Goal: Task Accomplishment & Management: Use online tool/utility

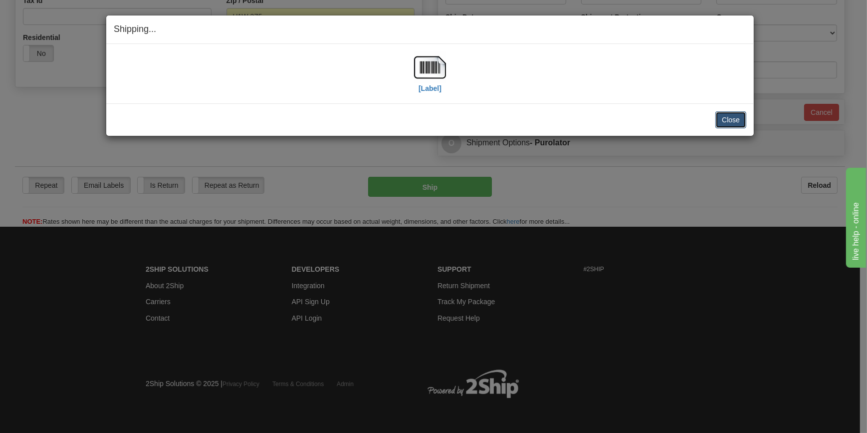
click at [731, 121] on button "Close" at bounding box center [731, 119] width 31 height 17
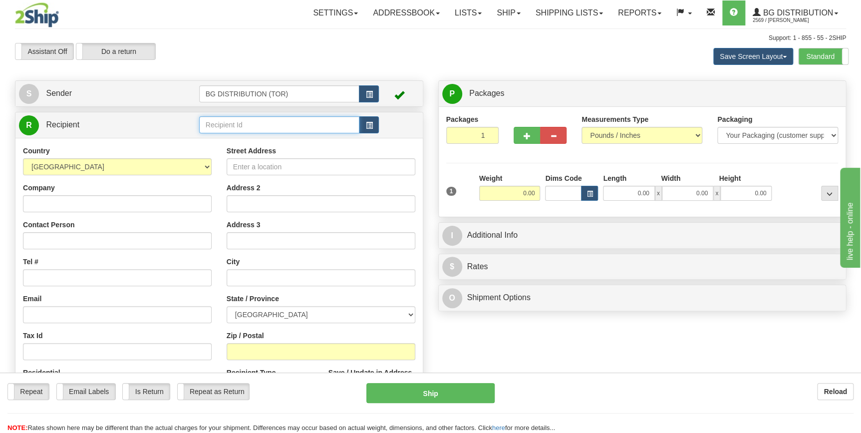
click at [233, 127] on input "text" at bounding box center [279, 124] width 161 height 17
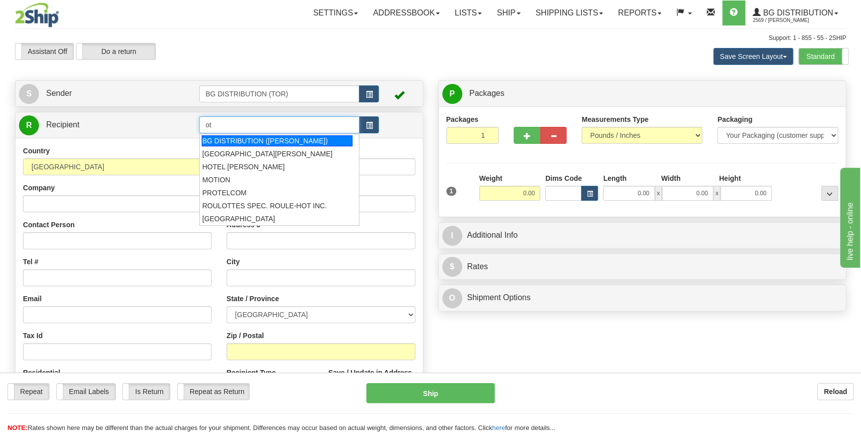
click at [244, 138] on div "BG DISTRIBUTION ([PERSON_NAME])" at bounding box center [277, 140] width 151 height 11
type input "BG DISTRIBUTION ([PERSON_NAME])"
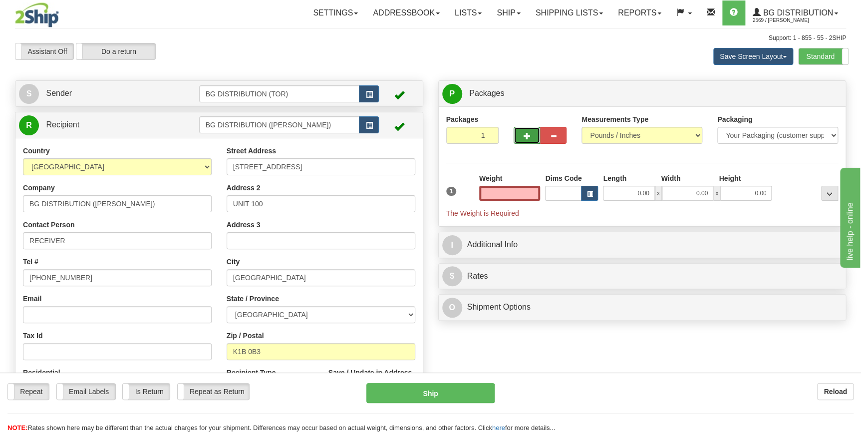
type input "0.00"
click at [524, 136] on span "button" at bounding box center [527, 136] width 7 height 6
type input "2"
click at [524, 194] on input "0.00" at bounding box center [509, 193] width 61 height 15
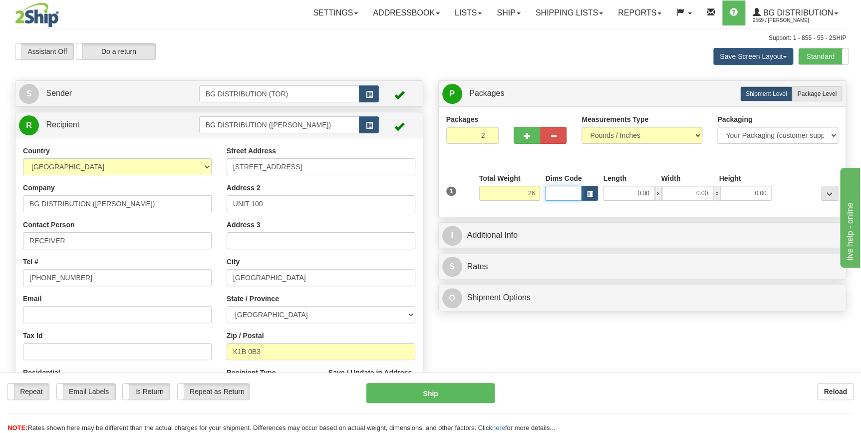
type input "26.00"
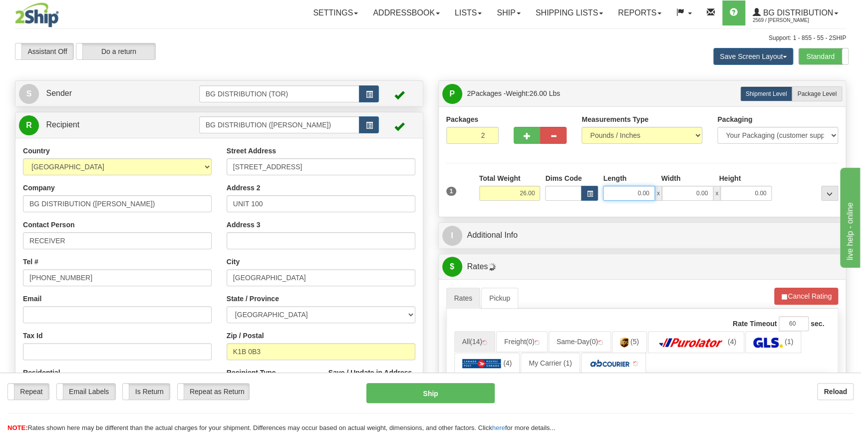
click at [640, 192] on input "0.00" at bounding box center [628, 193] width 51 height 15
type input "19.00"
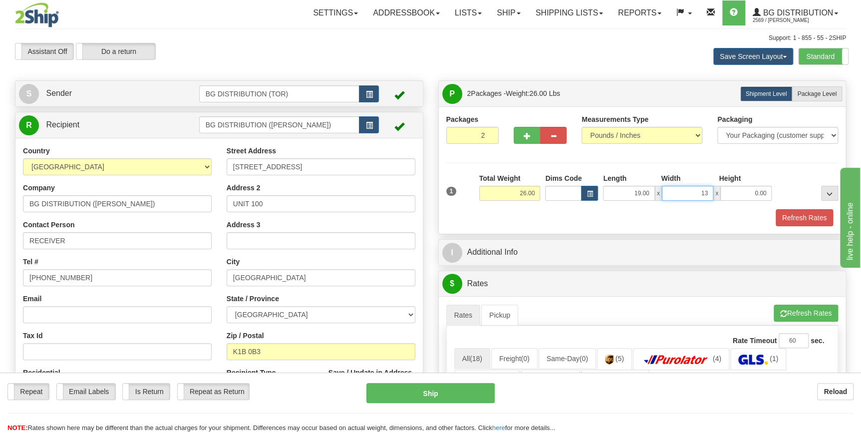
type input "13.00"
type input "9.00"
click at [673, 219] on div "Refresh Rates" at bounding box center [642, 217] width 397 height 17
click at [815, 92] on span "Package Level" at bounding box center [816, 93] width 39 height 7
radio input "true"
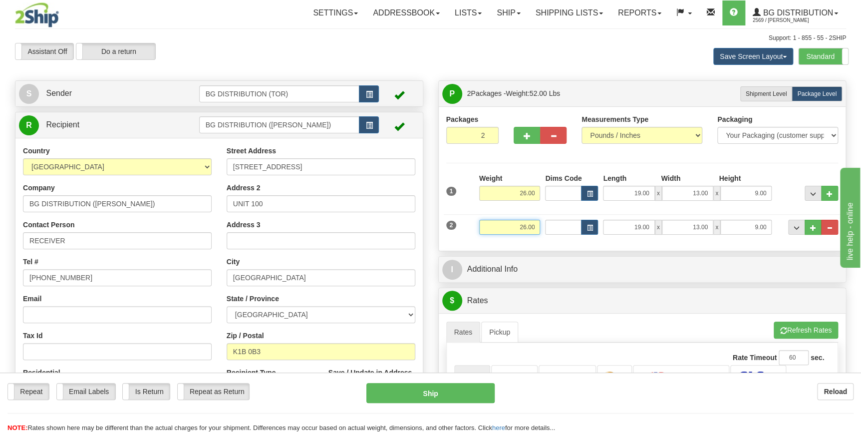
drag, startPoint x: 519, startPoint y: 225, endPoint x: 545, endPoint y: 224, distance: 26.0
click at [545, 224] on div "2 Weight 26.00 Dims Code Length Width Height" at bounding box center [642, 225] width 397 height 33
type input "6.00"
click at [639, 229] on input "19.00" at bounding box center [628, 227] width 51 height 15
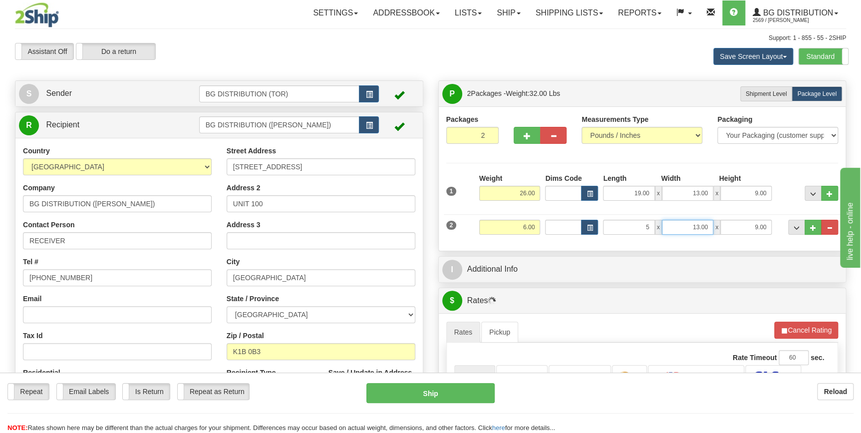
type input "5.00"
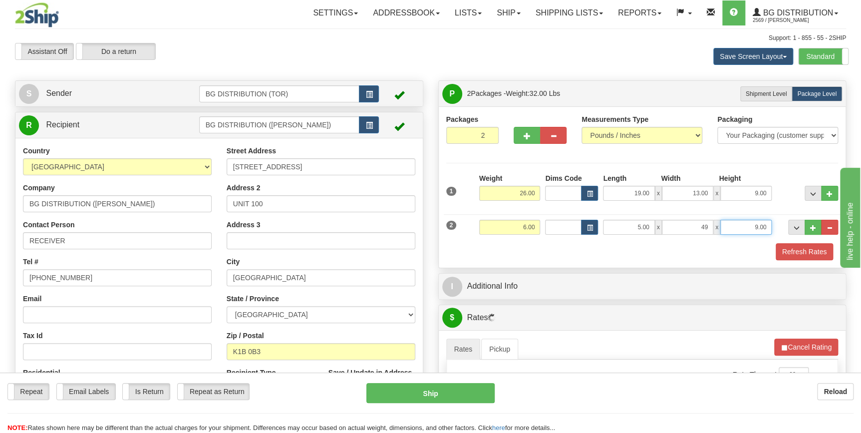
type input "49.00"
type input "2.00"
click at [579, 252] on div "Refresh Rates" at bounding box center [642, 251] width 397 height 17
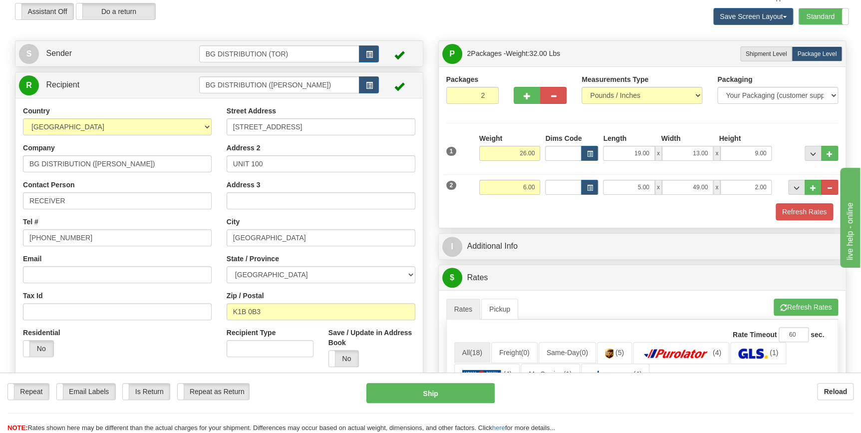
scroll to position [45, 0]
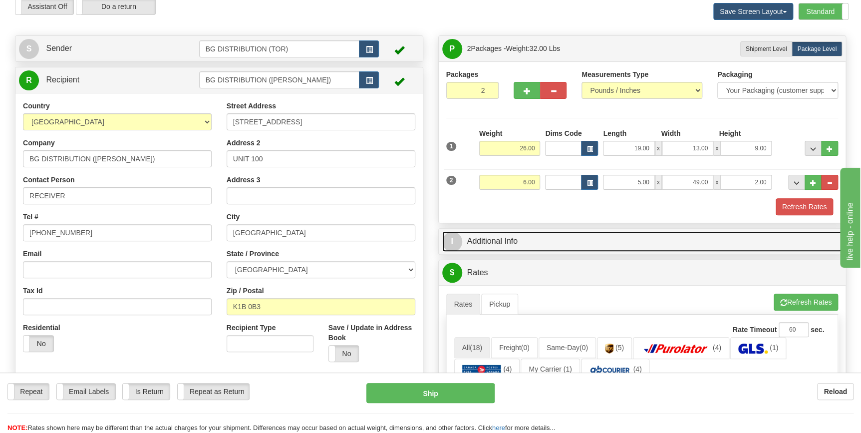
click at [482, 240] on link "I Additional Info" at bounding box center [642, 241] width 400 height 20
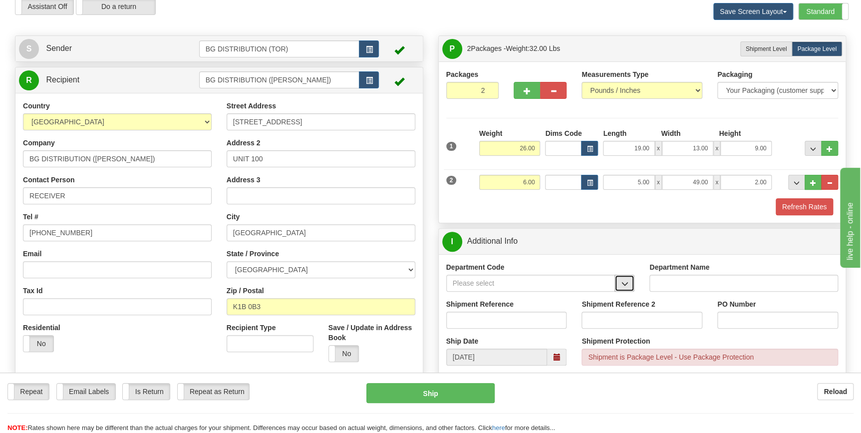
click at [627, 280] on span "button" at bounding box center [624, 283] width 7 height 6
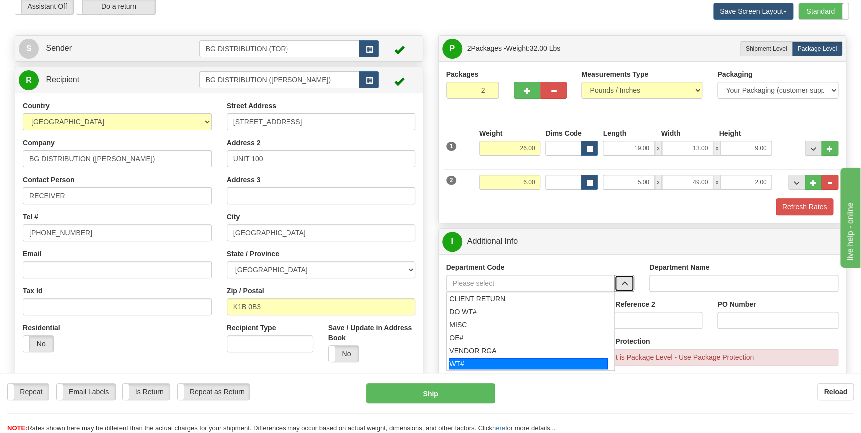
click at [489, 360] on div "WT#" at bounding box center [528, 363] width 159 height 11
type input "WT#"
type input "WAREHOUSE TRANSFERS"
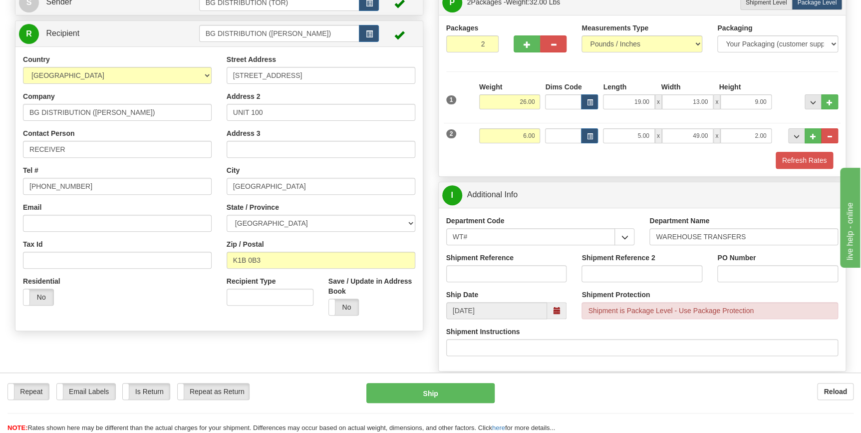
scroll to position [136, 0]
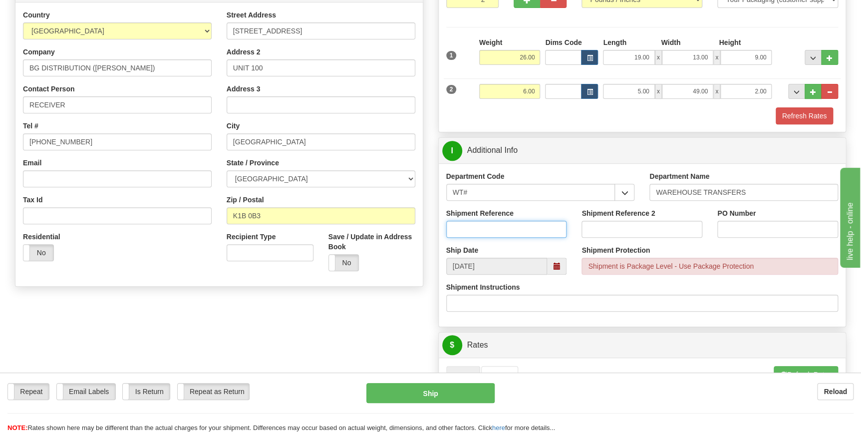
click at [489, 229] on input "Shipment Reference" at bounding box center [506, 229] width 121 height 17
click at [478, 232] on input "167725-00" at bounding box center [506, 229] width 121 height 17
type input "167725-00"
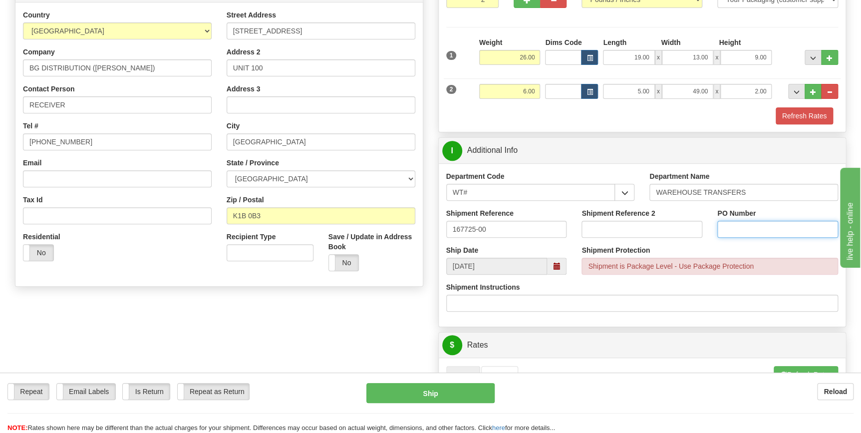
click at [756, 229] on input "PO Number" at bounding box center [777, 229] width 121 height 17
paste input "167725-00"
type input "167725-00"
click at [732, 288] on div "Shipment Instructions" at bounding box center [642, 296] width 392 height 29
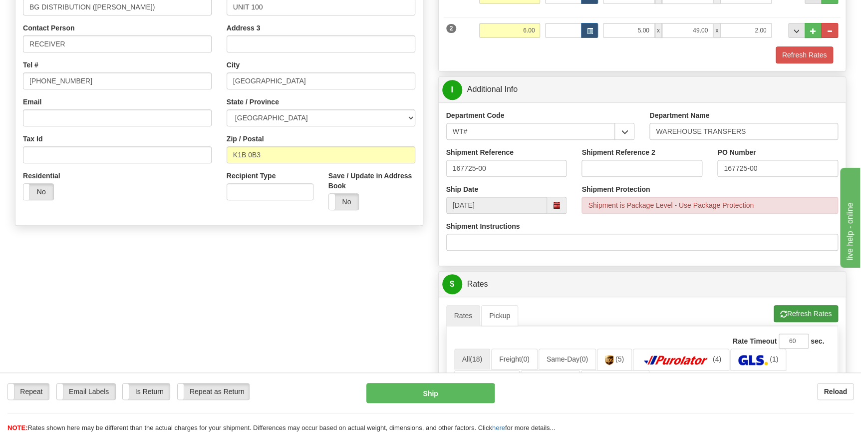
scroll to position [227, 0]
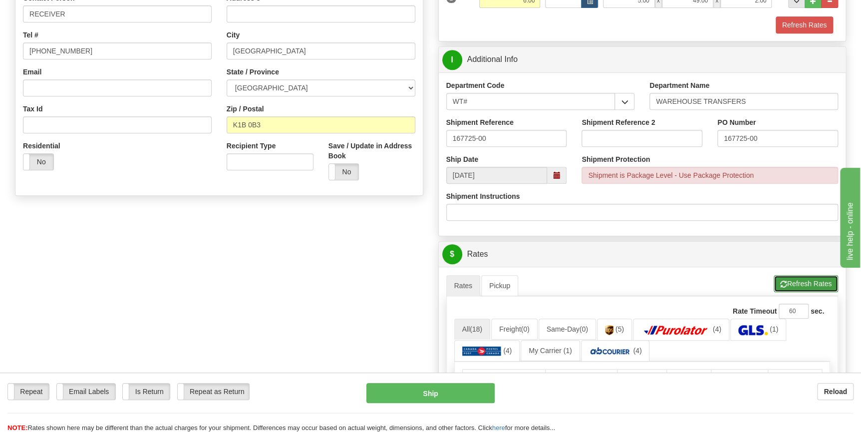
click at [789, 283] on button "Refresh Rates" at bounding box center [806, 283] width 64 height 17
click at [382, 292] on div "Create a label for the return Create Pickup Without Label S" at bounding box center [430, 261] width 846 height 814
click at [367, 270] on div "Create a label for the return Create Pickup Without Label S" at bounding box center [430, 261] width 846 height 814
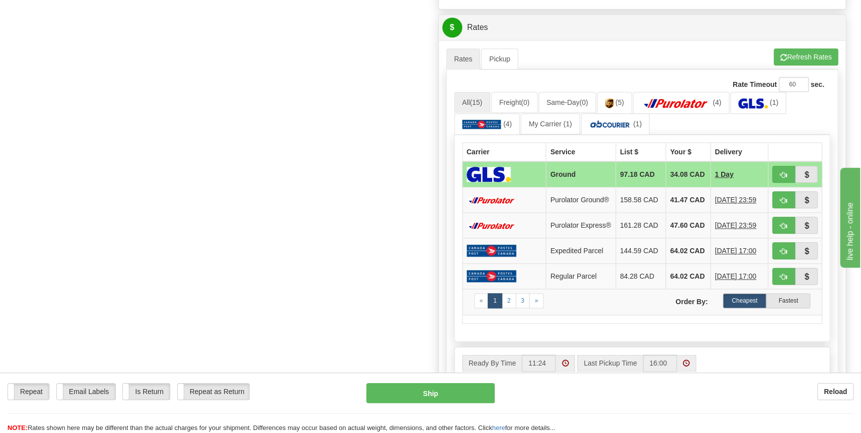
scroll to position [454, 0]
click at [799, 56] on button "Refresh Rates" at bounding box center [806, 56] width 64 height 17
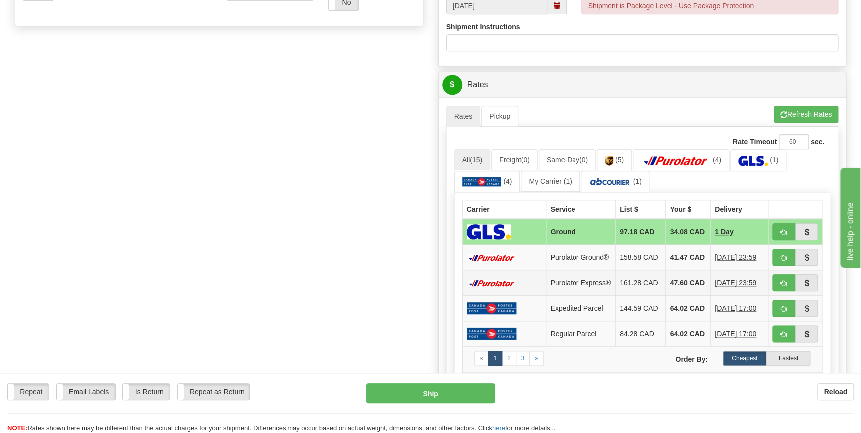
scroll to position [408, 0]
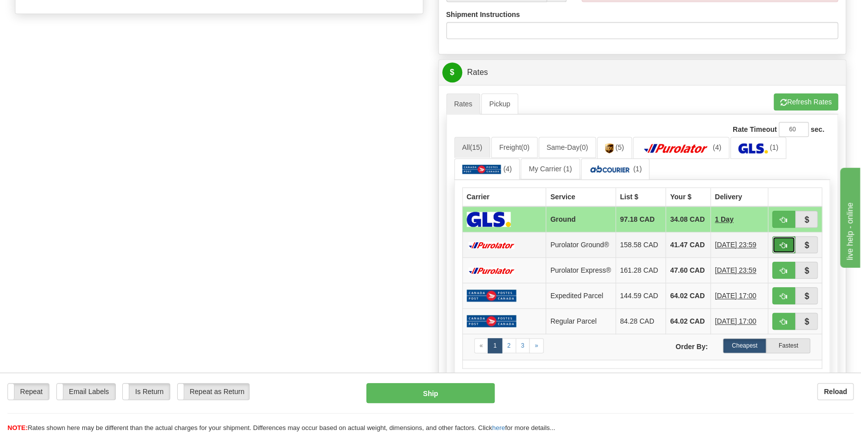
click at [784, 249] on span "button" at bounding box center [783, 245] width 7 height 6
type input "260"
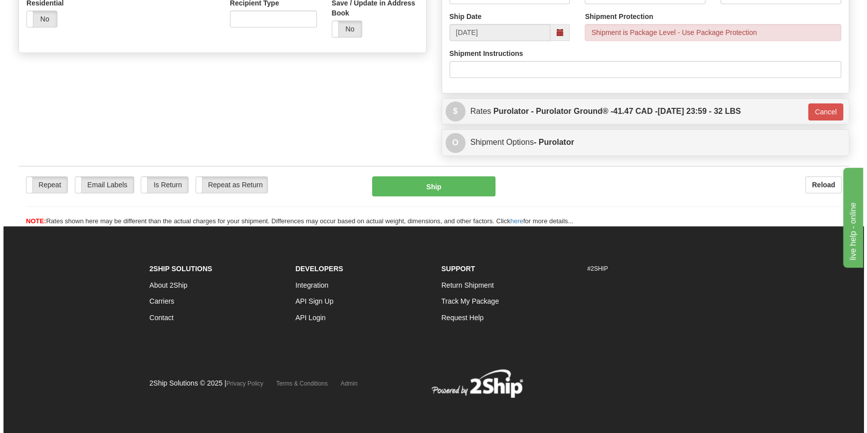
scroll to position [369, 0]
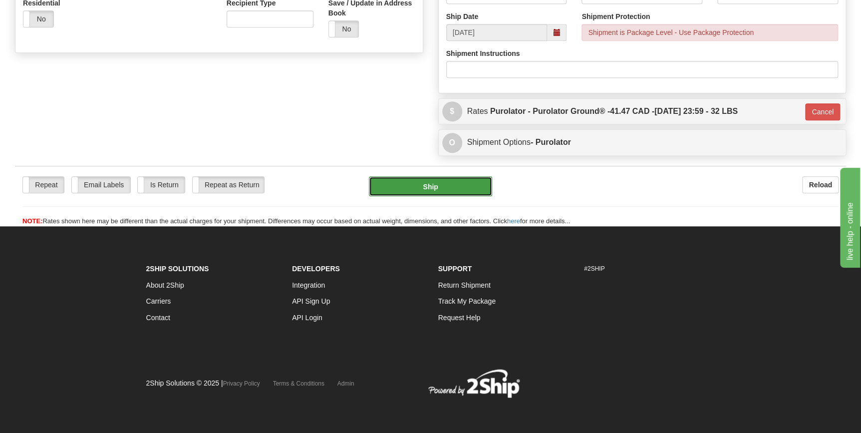
click at [436, 186] on button "Ship" at bounding box center [430, 186] width 123 height 20
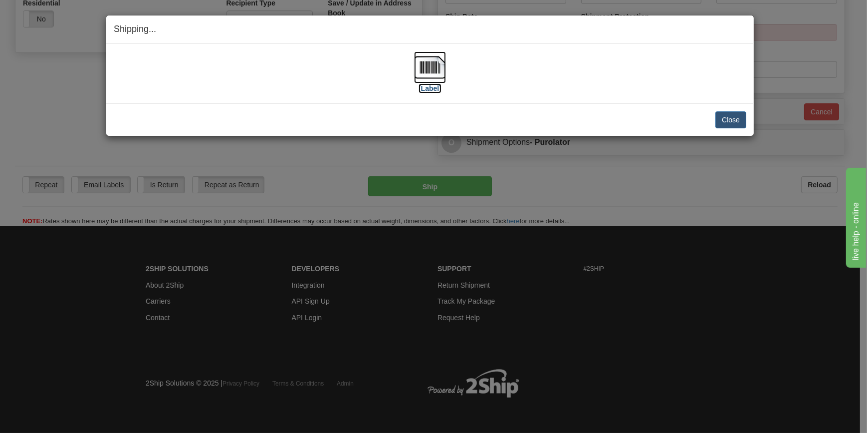
click at [433, 86] on label "[Label]" at bounding box center [430, 88] width 23 height 10
